Goal: Information Seeking & Learning: Learn about a topic

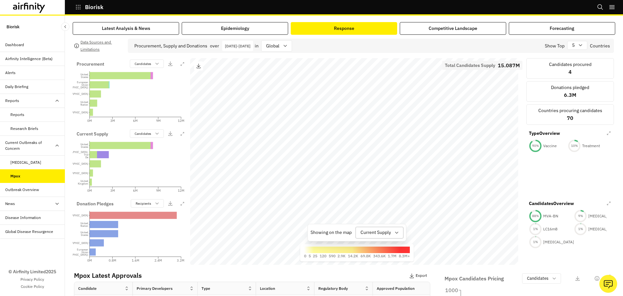
click at [385, 234] on div at bounding box center [376, 232] width 31 height 8
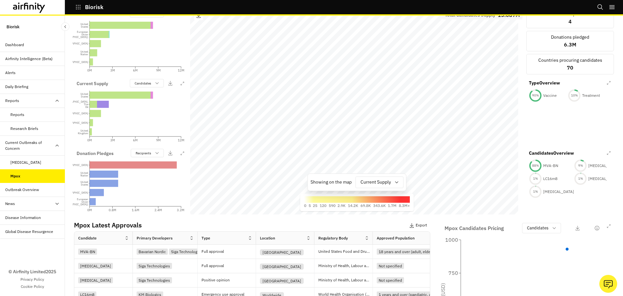
scroll to position [97, 0]
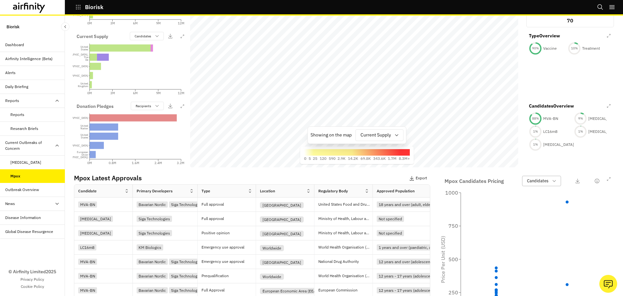
click at [544, 178] on p "Candidates" at bounding box center [537, 181] width 21 height 6
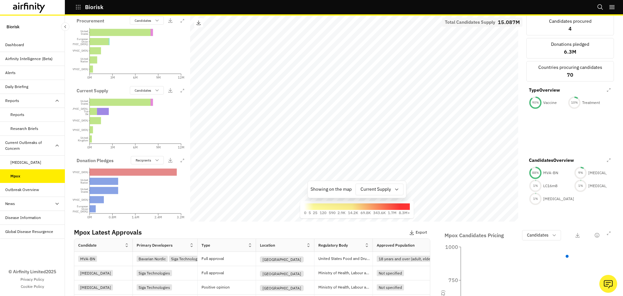
scroll to position [0, 0]
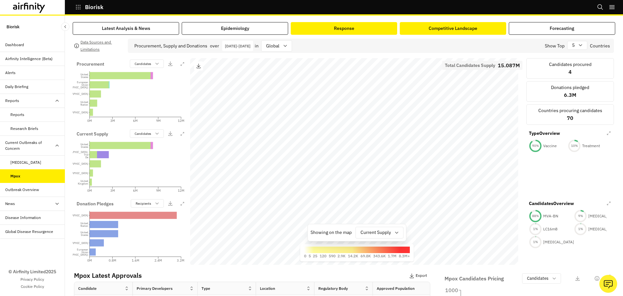
click at [437, 29] on div "Competitive Landscape" at bounding box center [453, 28] width 49 height 7
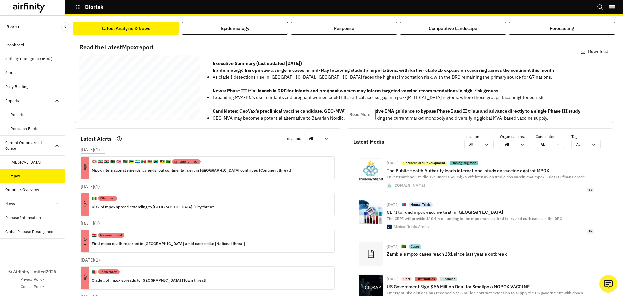
click at [168, 104] on div "Mpox Report 09 July 2025 © 2025 Airfinity – Private & Co nfidential Last update…" at bounding box center [140, 89] width 120 height 68
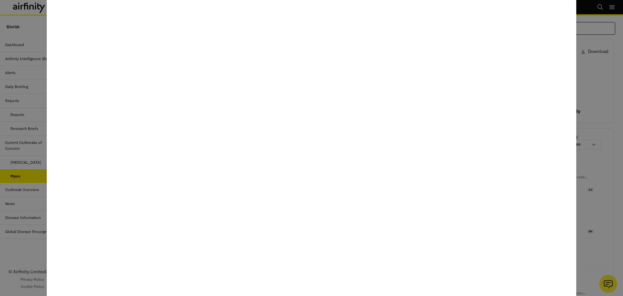
click at [601, 127] on div at bounding box center [311, 148] width 623 height 296
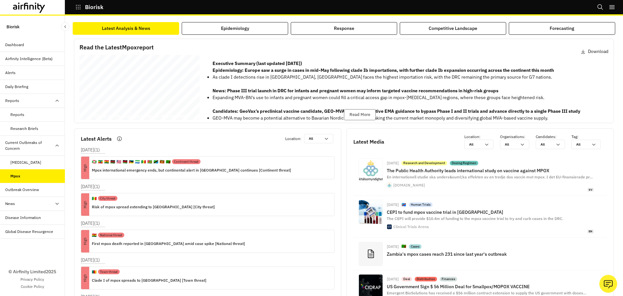
click at [160, 98] on div "Mpox Report 09 July 2025 © 2025 Airfinity – Private & Co nfidential Last update…" at bounding box center [140, 89] width 120 height 68
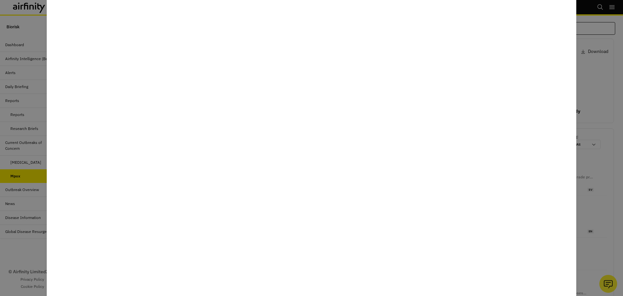
click at [607, 106] on div at bounding box center [311, 148] width 623 height 296
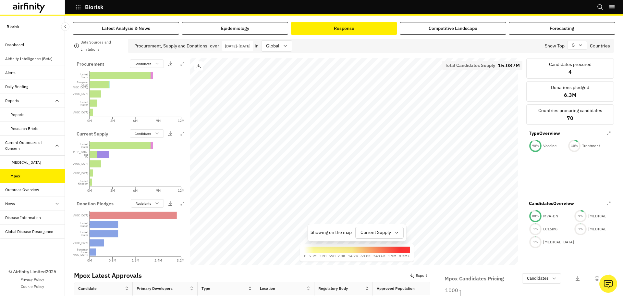
click at [383, 231] on div at bounding box center [376, 232] width 31 height 8
click at [489, 30] on button "Competitive Landscape" at bounding box center [453, 28] width 106 height 13
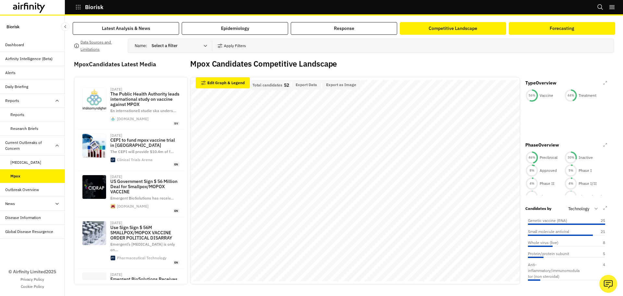
click at [550, 29] on div "Forecasting" at bounding box center [562, 28] width 25 height 7
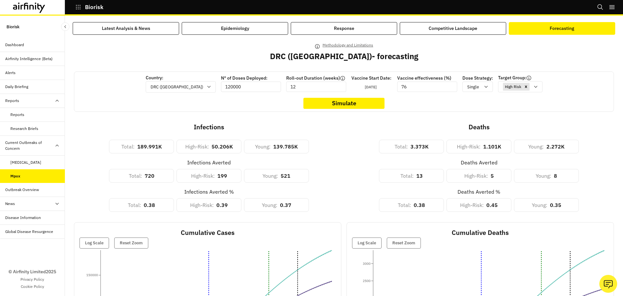
drag, startPoint x: 215, startPoint y: 87, endPoint x: 233, endPoint y: 87, distance: 18.8
click at [233, 87] on input "120000" at bounding box center [251, 86] width 60 height 10
click at [243, 88] on input "120000" at bounding box center [251, 86] width 60 height 10
click at [405, 86] on input "76" at bounding box center [427, 86] width 60 height 10
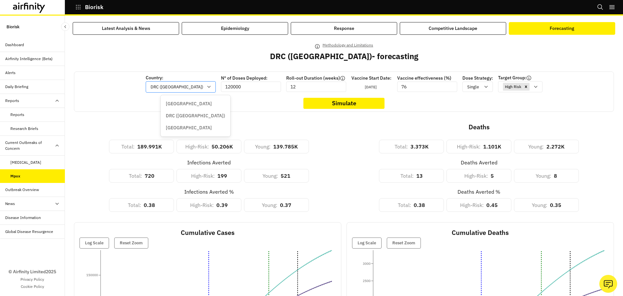
click at [184, 90] on div at bounding box center [177, 87] width 53 height 8
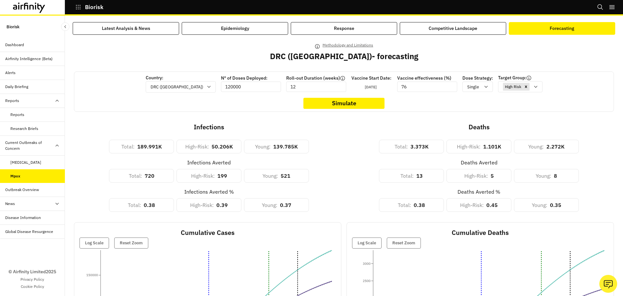
click at [266, 101] on div "Country: DRC (Congo) Nº of Doses Deployed: 120000 Roll-out Duration (weeks) 12 …" at bounding box center [344, 91] width 540 height 40
click at [123, 29] on div "Latest Analysis & News" at bounding box center [126, 28] width 48 height 7
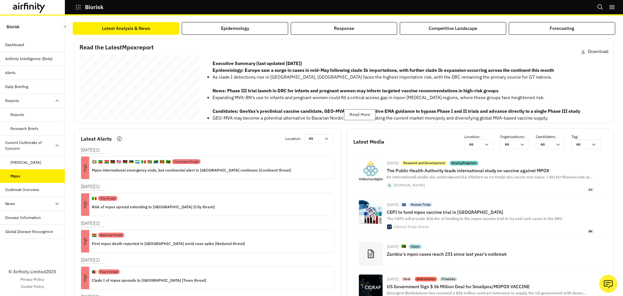
click at [131, 102] on div "Mpox Report 09 July 2025 © 2025 Airfinity – Private & Co nfidential Last update…" at bounding box center [140, 89] width 120 height 68
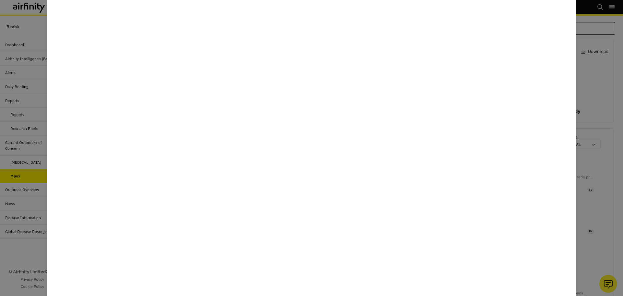
click at [602, 140] on div at bounding box center [311, 148] width 623 height 296
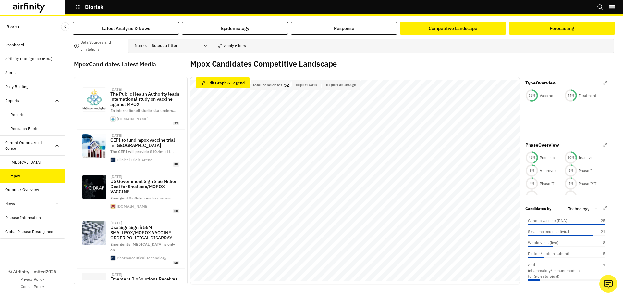
click at [550, 27] on div "Forecasting" at bounding box center [562, 28] width 25 height 7
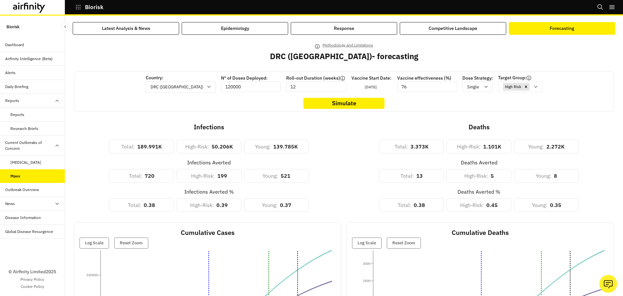
click at [192, 110] on div "Country: DRC (Congo) Nº of Doses Deployed: 120000 Roll-out Duration (weeks) 12 …" at bounding box center [344, 91] width 540 height 40
click at [243, 31] on div "Epidemiology" at bounding box center [235, 28] width 28 height 7
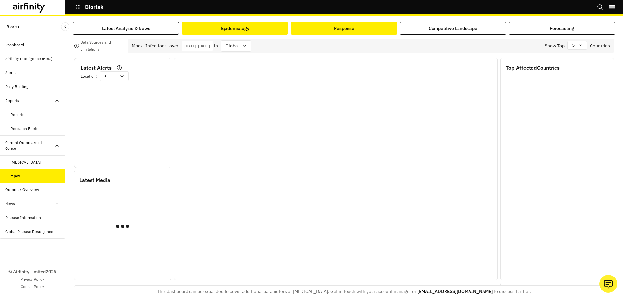
click at [336, 28] on div "Response" at bounding box center [344, 28] width 20 height 7
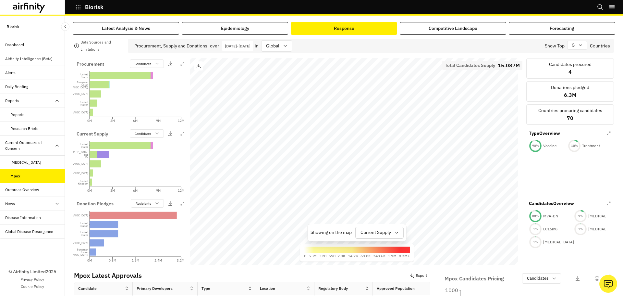
click at [378, 234] on div at bounding box center [376, 232] width 31 height 8
click at [376, 262] on p "Current Supply" at bounding box center [373, 261] width 31 height 7
click at [461, 28] on div "Competitive Landscape" at bounding box center [453, 28] width 49 height 7
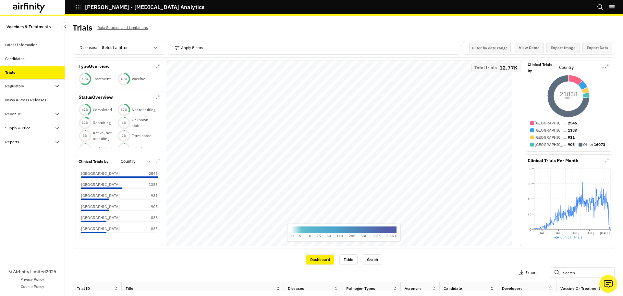
click at [23, 200] on div "© Airfinity Limited 2025 Privacy Policy Cookie Policy" at bounding box center [32, 222] width 65 height 147
click at [81, 7] on button "IDA - Infectious Disease Analytics" at bounding box center [139, 7] width 129 height 11
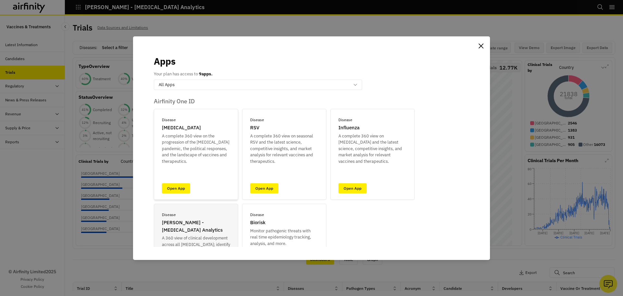
click at [166, 191] on link "Open App" at bounding box center [176, 188] width 28 height 10
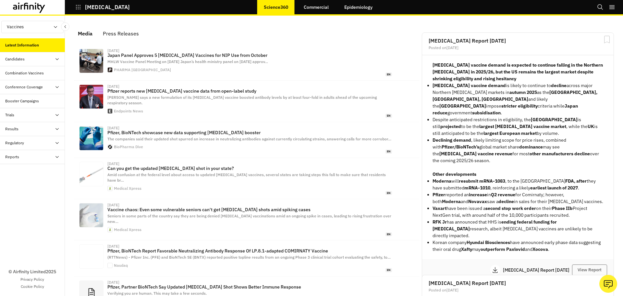
scroll to position [400, 190]
click at [315, 9] on link "Commercial" at bounding box center [316, 7] width 38 height 16
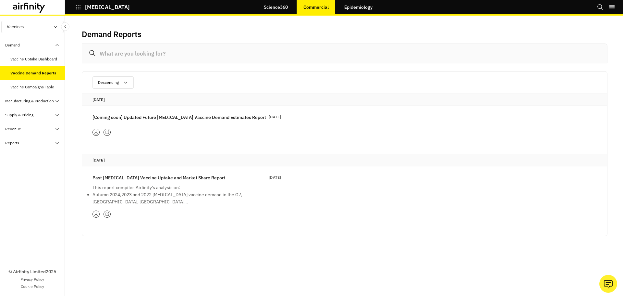
click at [109, 133] on icon at bounding box center [107, 132] width 4 height 4
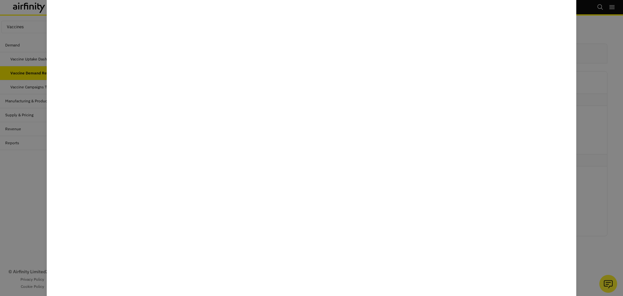
click at [598, 80] on div at bounding box center [311, 148] width 623 height 296
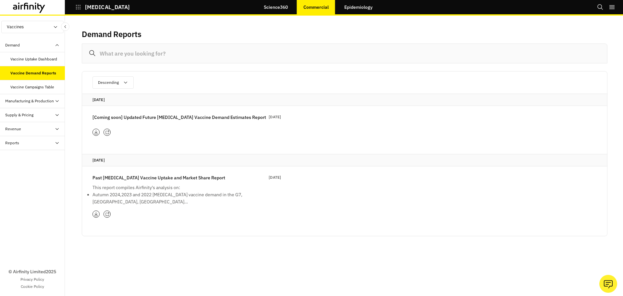
click at [108, 132] on icon at bounding box center [107, 132] width 4 height 4
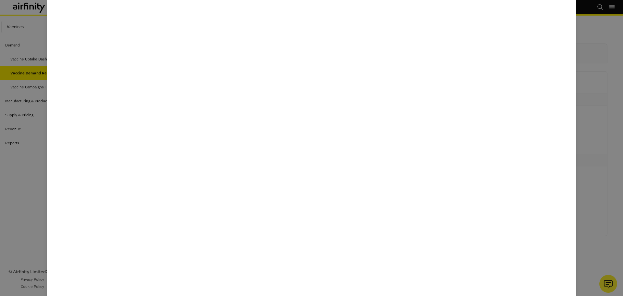
click at [605, 199] on div at bounding box center [311, 148] width 623 height 296
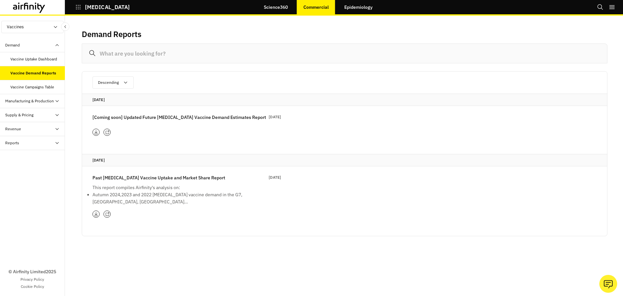
click at [106, 213] on icon at bounding box center [107, 214] width 4 height 4
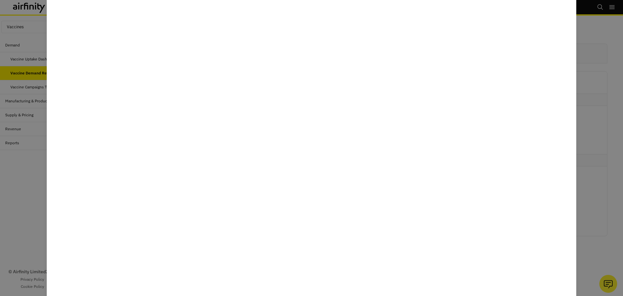
click at [610, 110] on div at bounding box center [311, 148] width 623 height 296
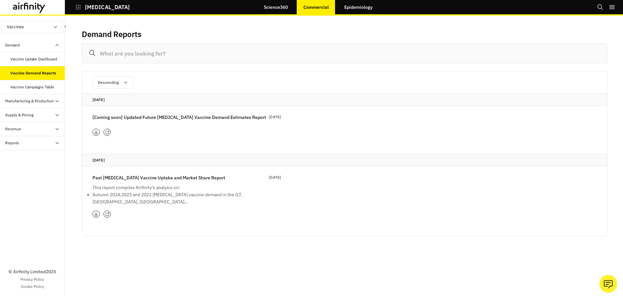
click at [208, 125] on div "[Coming soon] Updated Future COVID-19 Vaccine Demand Estimates Report 25 Sep 20…" at bounding box center [187, 125] width 189 height 22
click at [107, 130] on icon at bounding box center [107, 132] width 4 height 4
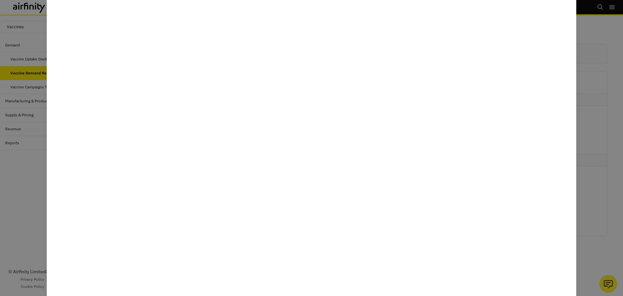
click at [21, 184] on div at bounding box center [311, 148] width 623 height 296
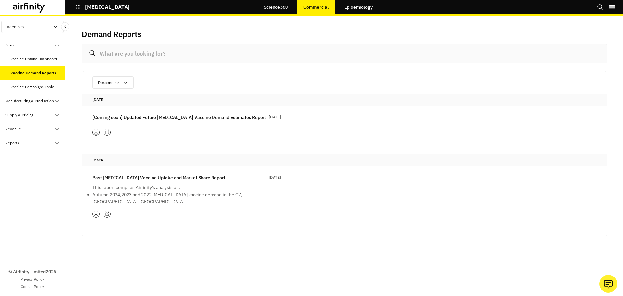
click at [380, 4] on div "COVID-19 Science360 Commercial Epidemiology Bookmarks Settings Logout" at bounding box center [311, 8] width 623 height 16
click at [350, 7] on link "Epidemiology" at bounding box center [358, 7] width 41 height 16
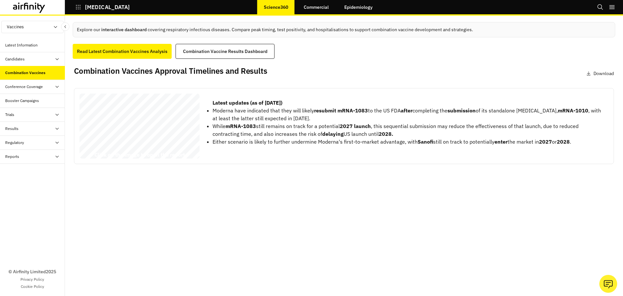
click at [31, 84] on div "Conference Coverage" at bounding box center [24, 87] width 38 height 6
click at [21, 184] on div "Reports" at bounding box center [35, 184] width 60 height 6
click at [24, 206] on div "Research Briefs" at bounding box center [32, 213] width 65 height 14
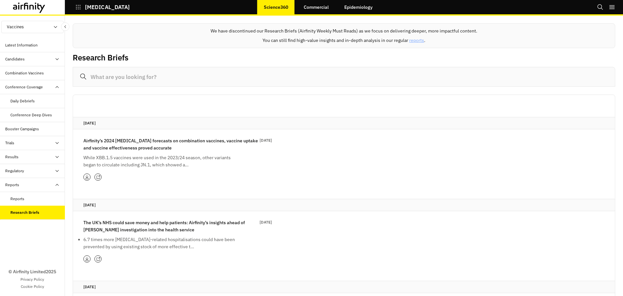
click at [24, 197] on div "Reports" at bounding box center [17, 199] width 14 height 6
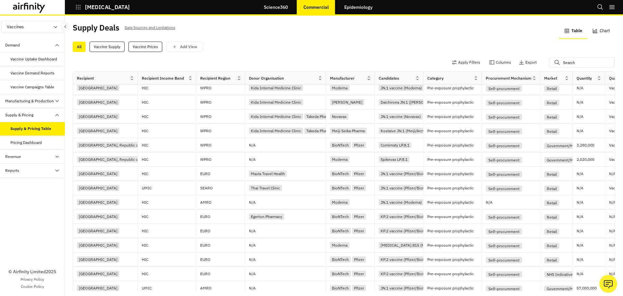
scroll to position [32, 0]
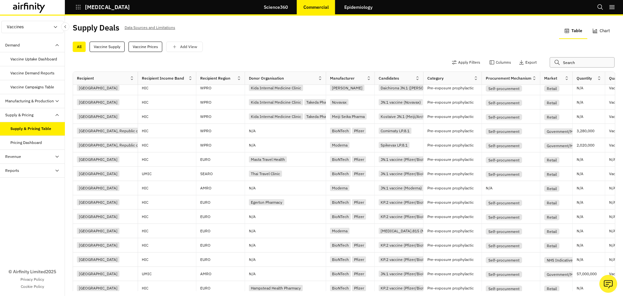
click at [561, 63] on input "text" at bounding box center [582, 62] width 65 height 10
type input "who mi"
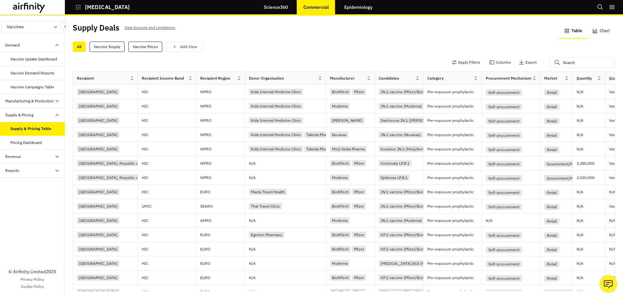
click at [24, 60] on div "Vaccine Uptake Dashboard" at bounding box center [33, 59] width 47 height 6
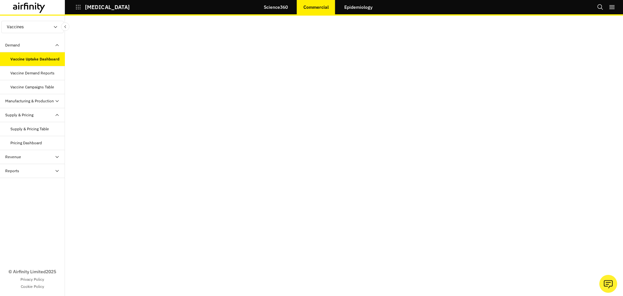
click at [34, 85] on div "Vaccine Campaigns Table" at bounding box center [32, 87] width 44 height 6
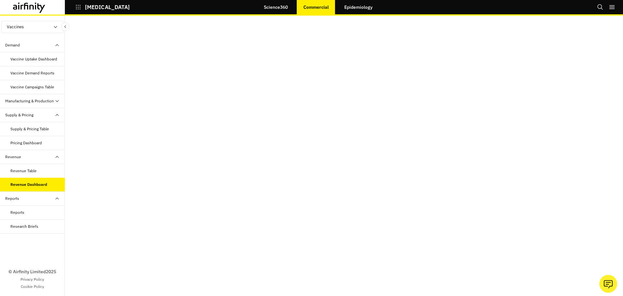
click at [41, 60] on div "Vaccine Uptake Dashboard" at bounding box center [33, 59] width 47 height 6
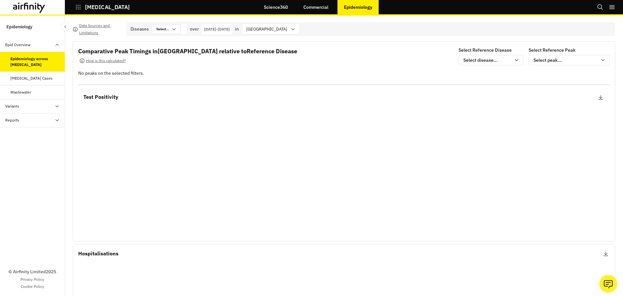
click at [306, 9] on link "Commercial" at bounding box center [316, 7] width 38 height 16
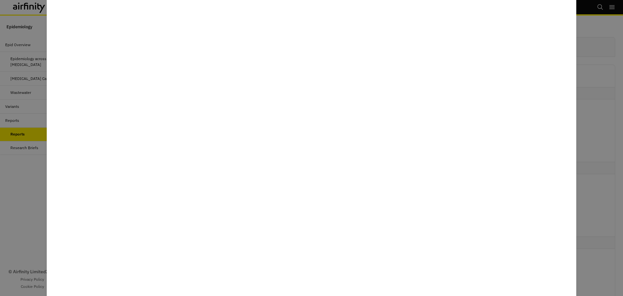
drag, startPoint x: 28, startPoint y: 166, endPoint x: 30, endPoint y: 128, distance: 38.1
click at [28, 166] on div at bounding box center [311, 148] width 623 height 296
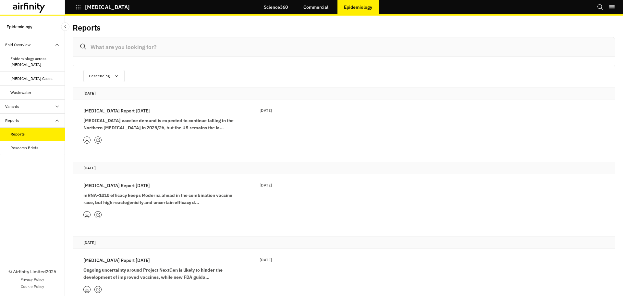
click at [69, 2] on div "COVID-19" at bounding box center [97, 7] width 65 height 11
click at [78, 6] on icon "button" at bounding box center [78, 7] width 6 height 6
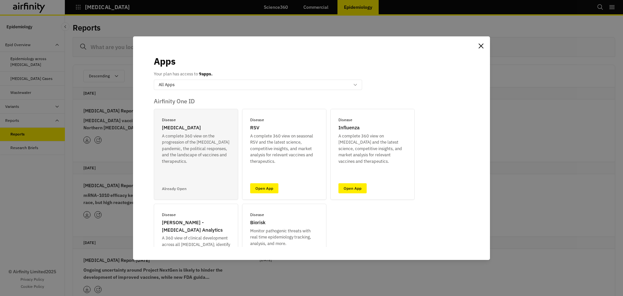
click at [21, 186] on div "Apps Your plan has access to 9 apps. option All Apps, selected. Select is focus…" at bounding box center [311, 148] width 623 height 296
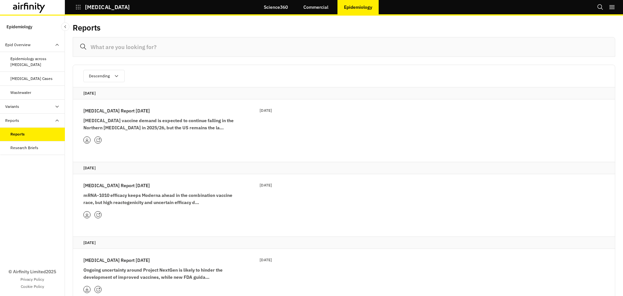
click at [271, 1] on link "Science360" at bounding box center [275, 7] width 37 height 16
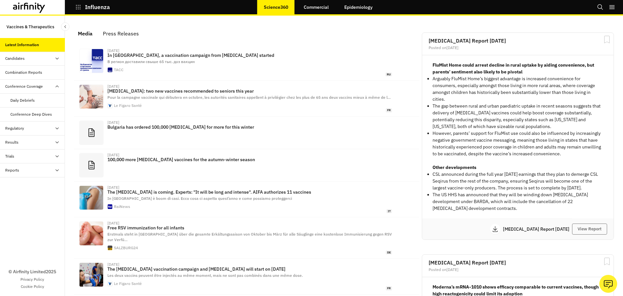
scroll to position [387, 190]
click at [30, 92] on div "Conference Coverage" at bounding box center [32, 87] width 65 height 14
click at [34, 76] on div "Combination Reports" at bounding box center [32, 73] width 65 height 14
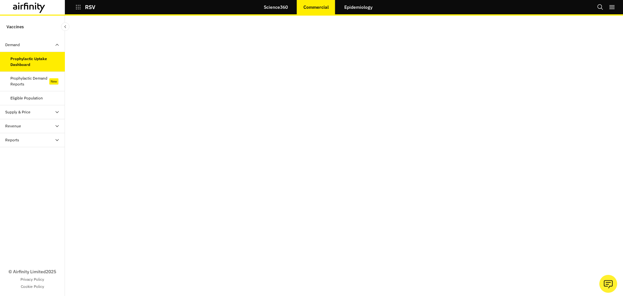
click at [278, 10] on link "Science360" at bounding box center [275, 7] width 37 height 16
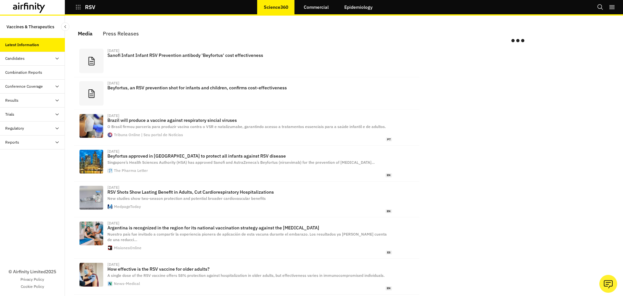
click at [72, 10] on div "RSV" at bounding box center [97, 7] width 65 height 11
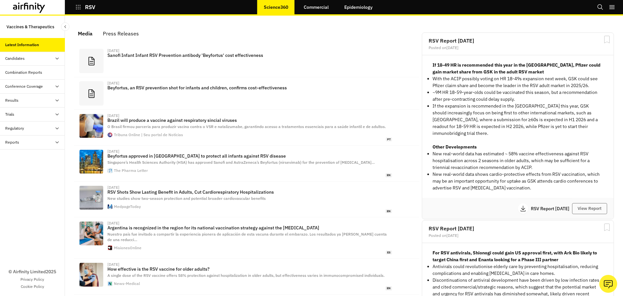
scroll to position [390, 190]
click at [77, 9] on icon "button" at bounding box center [78, 7] width 6 height 6
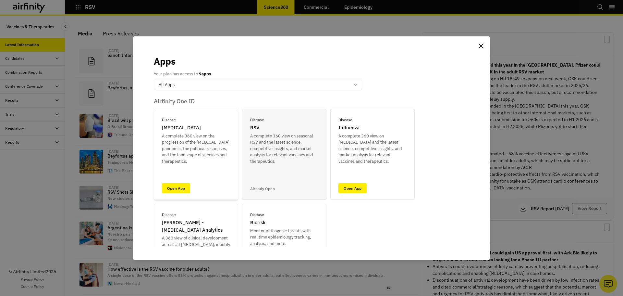
click at [178, 195] on div "Disease COVID-19 A complete 360 view on the progression of the COVID-19 pandemi…" at bounding box center [196, 154] width 84 height 91
click at [177, 192] on link "Open App" at bounding box center [176, 188] width 28 height 10
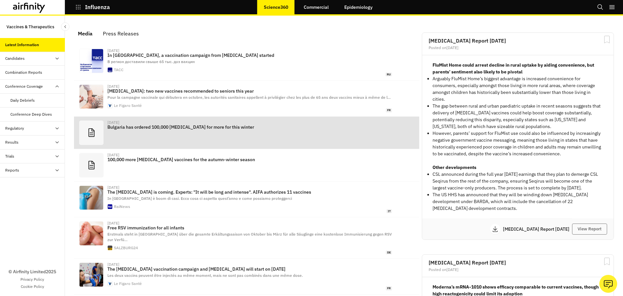
scroll to position [387, 190]
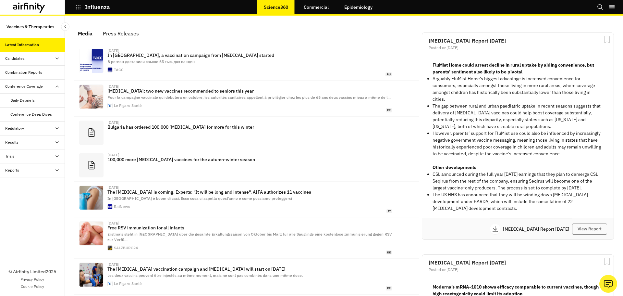
click at [22, 174] on div "Reports" at bounding box center [32, 170] width 65 height 14
click at [25, 186] on div "Reports" at bounding box center [37, 184] width 55 height 6
